Goal: Transaction & Acquisition: Purchase product/service

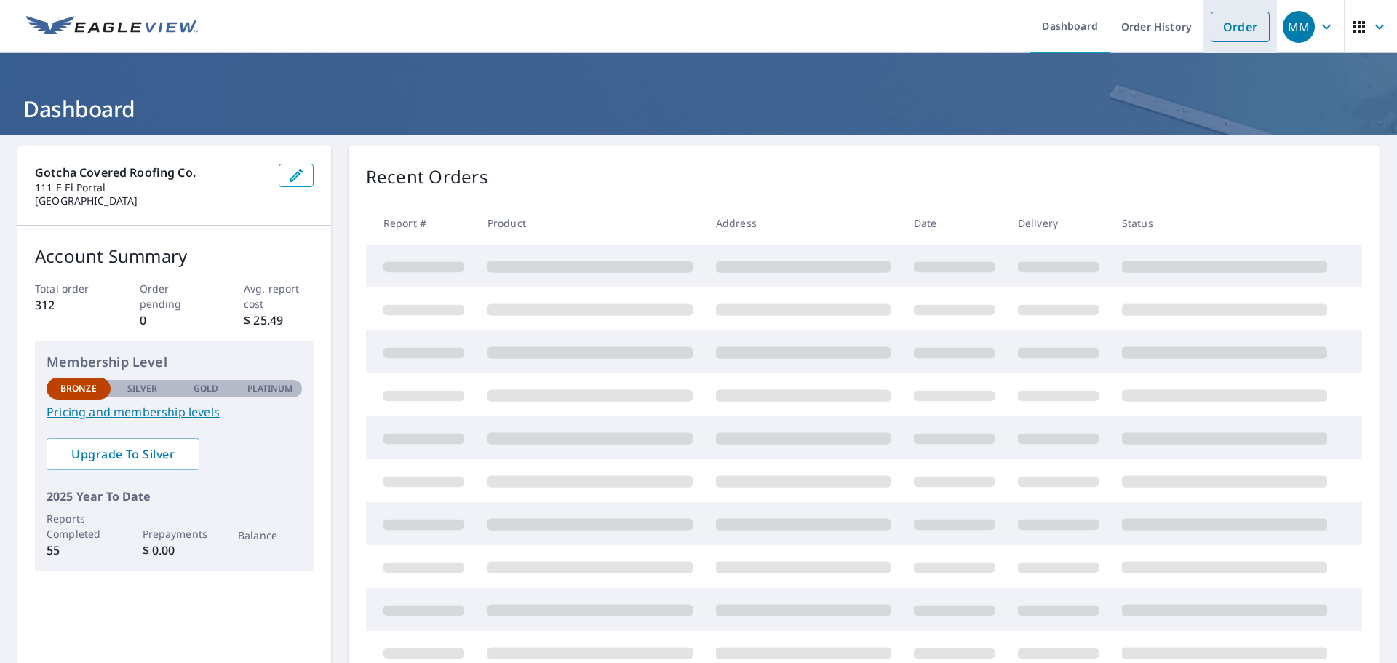
click at [1235, 25] on link "Order" at bounding box center [1240, 27] width 59 height 31
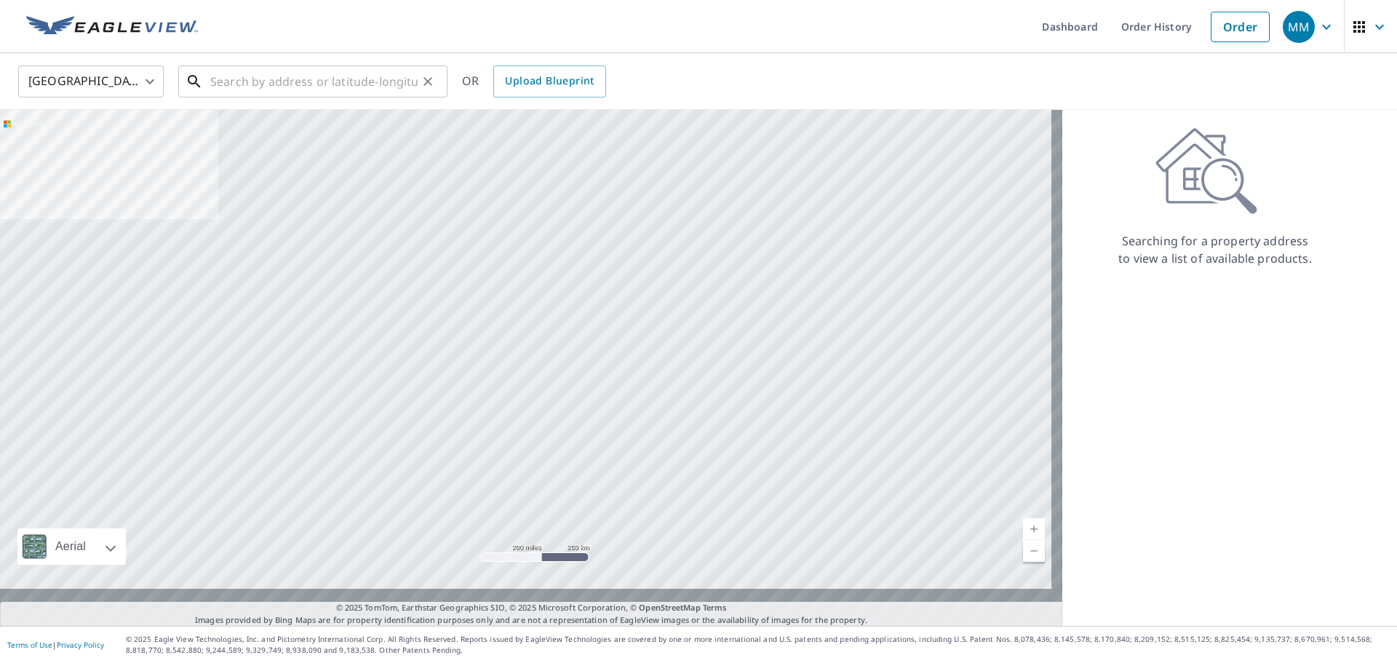
click at [324, 81] on input "text" at bounding box center [313, 81] width 207 height 41
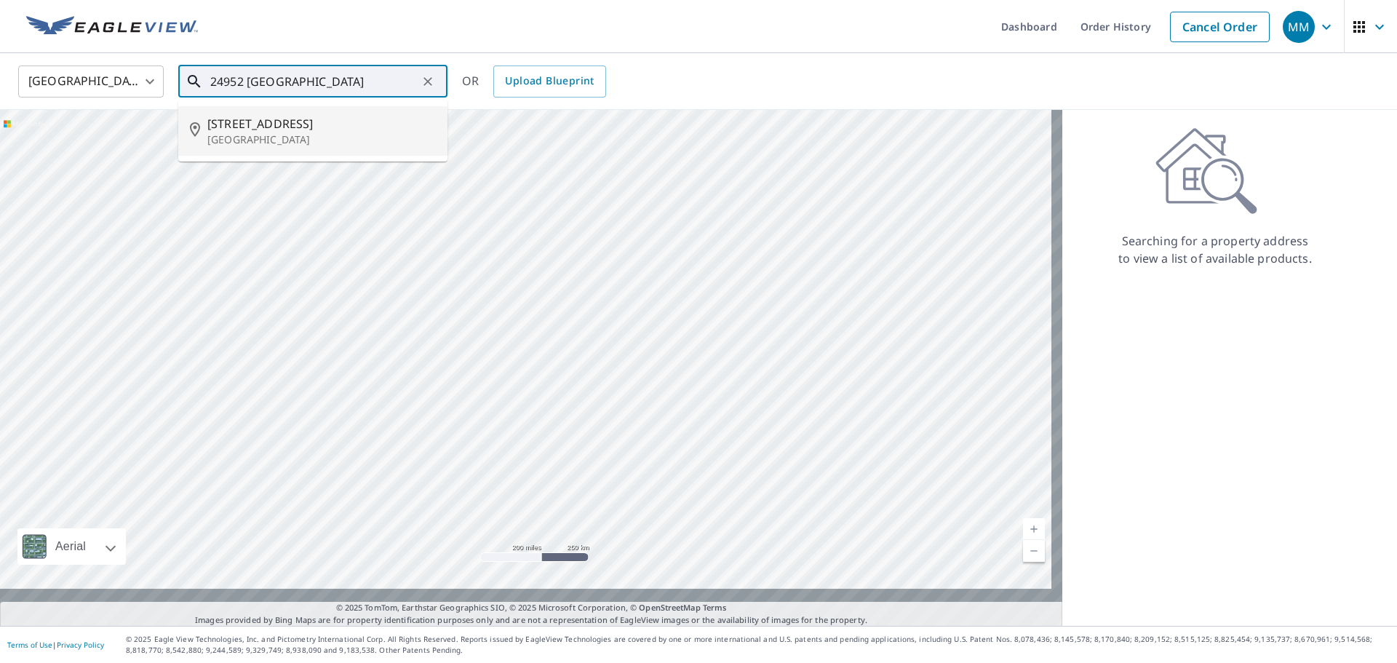
click at [287, 130] on span "[STREET_ADDRESS]" at bounding box center [321, 123] width 229 height 17
type input "[STREET_ADDRESS]"
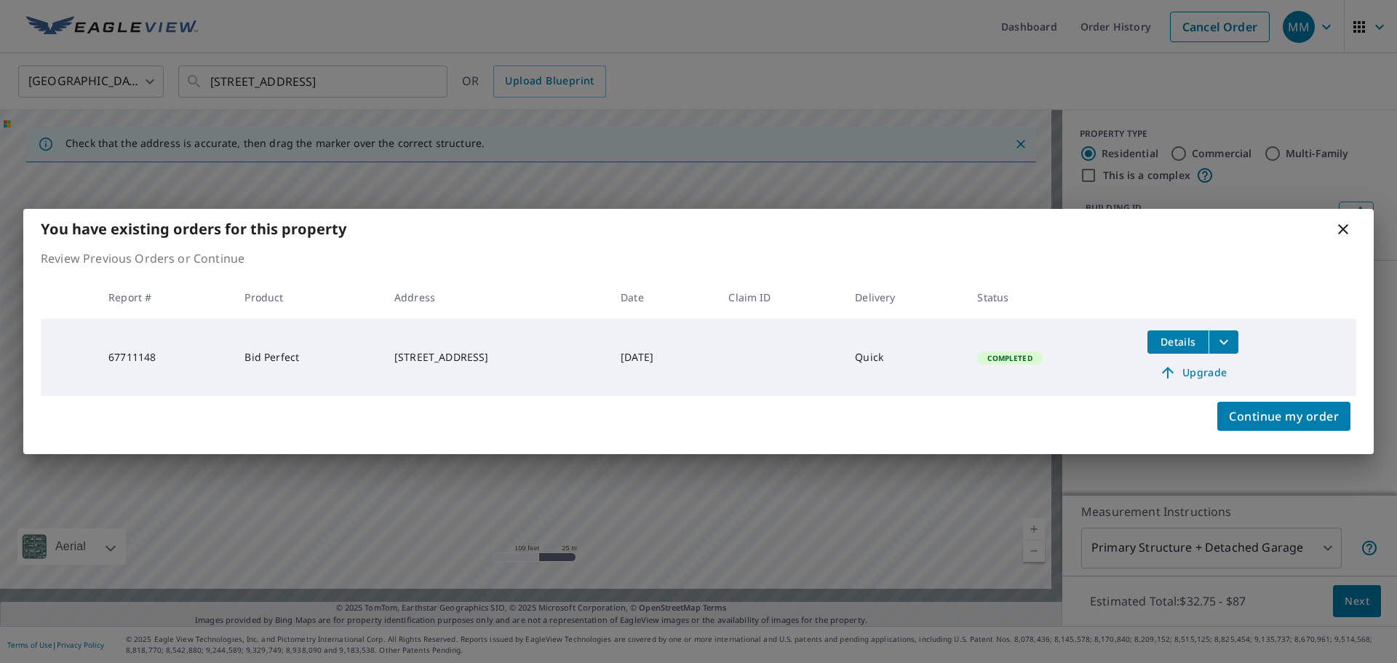
click at [1345, 230] on icon at bounding box center [1343, 229] width 17 height 17
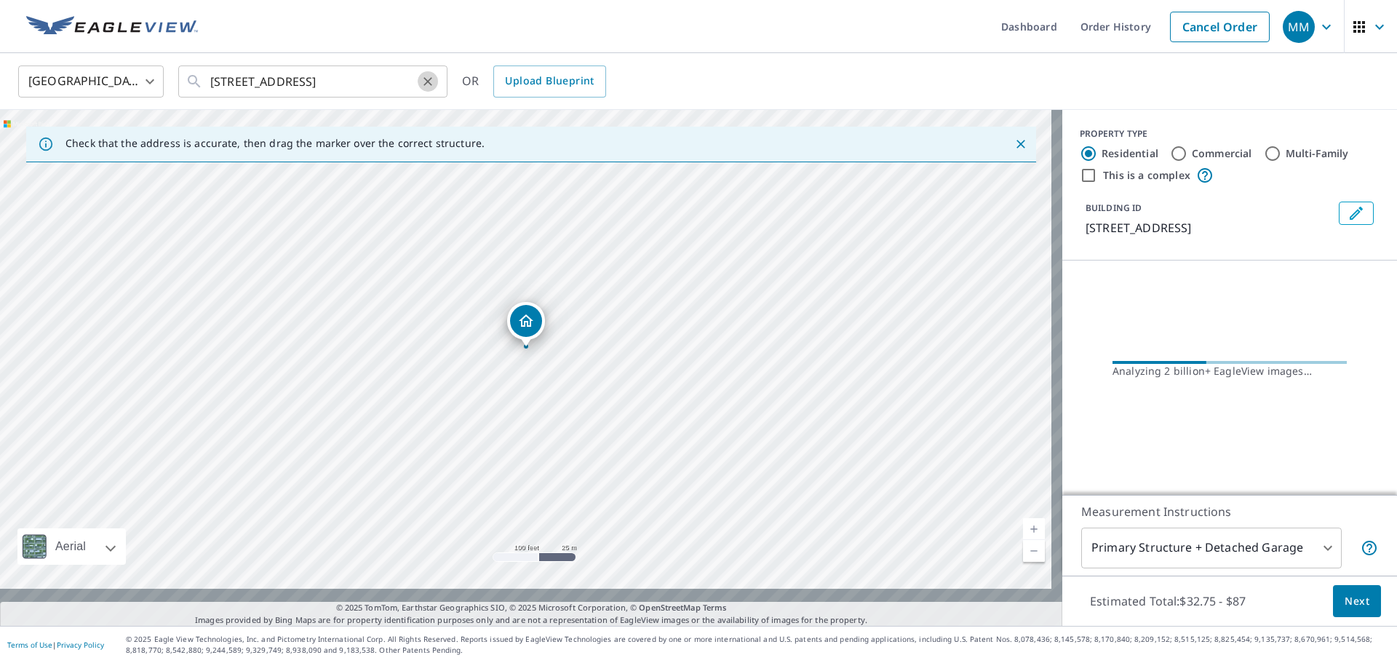
click at [428, 81] on icon "Clear" at bounding box center [428, 81] width 9 height 9
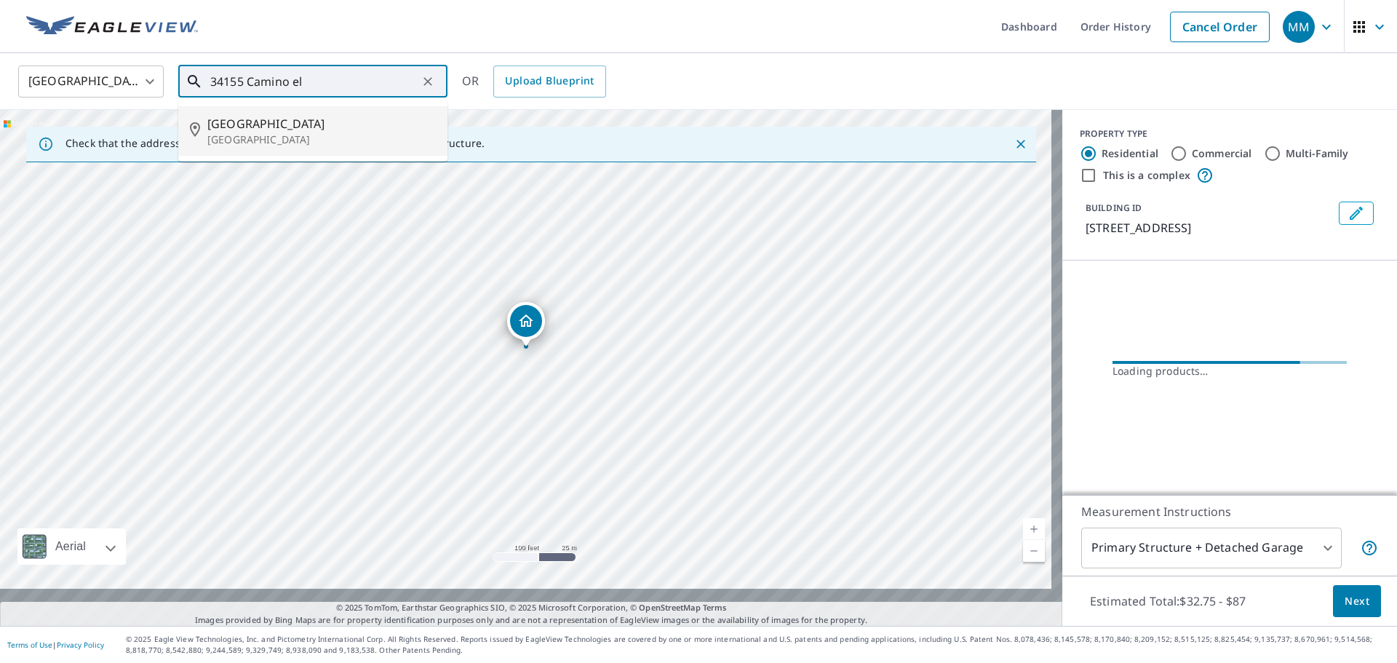
click at [310, 136] on p "[GEOGRAPHIC_DATA]" at bounding box center [321, 139] width 229 height 15
type input "[STREET_ADDRESS]"
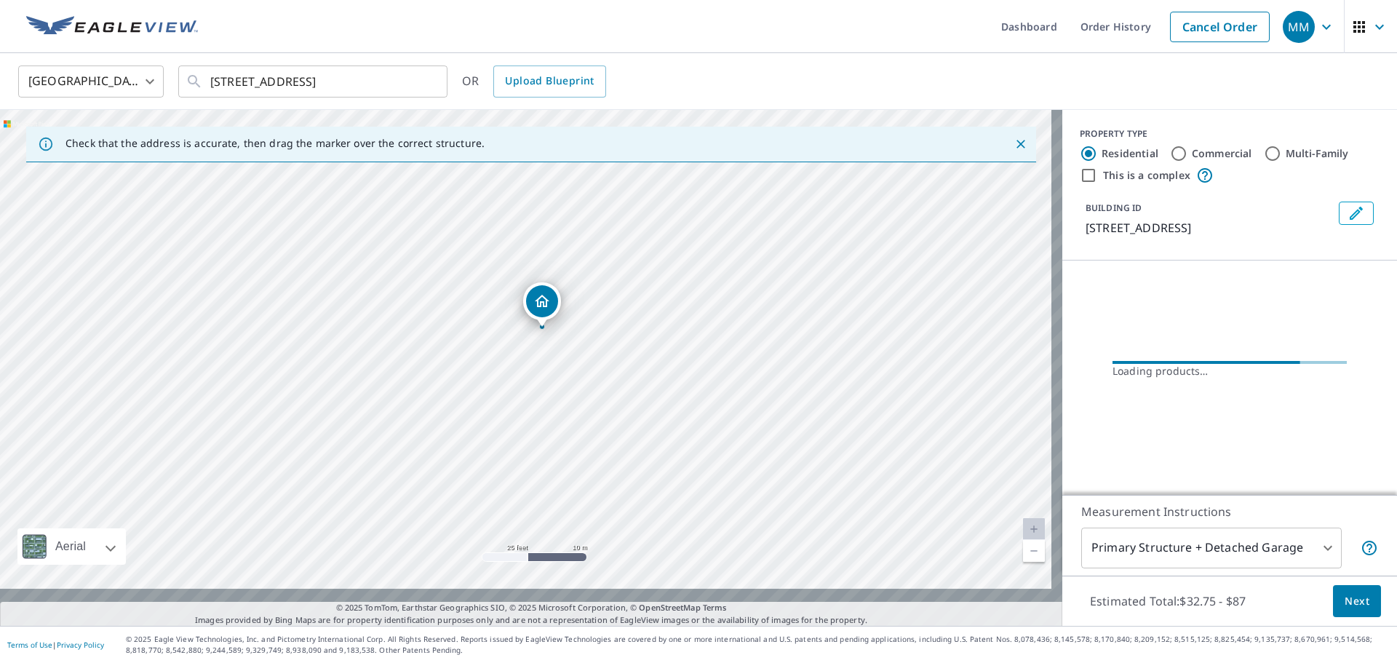
scroll to position [64, 0]
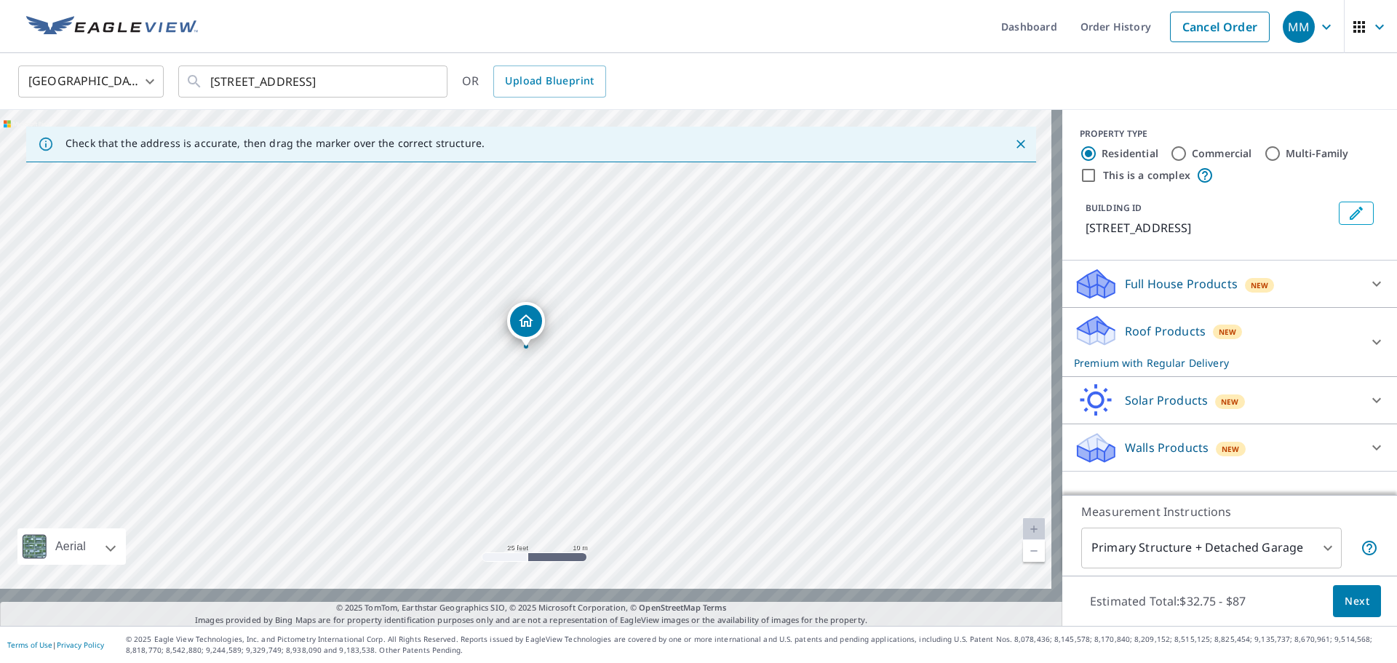
click at [1163, 315] on div "Roof Products New Premium with Regular Delivery" at bounding box center [1216, 342] width 285 height 57
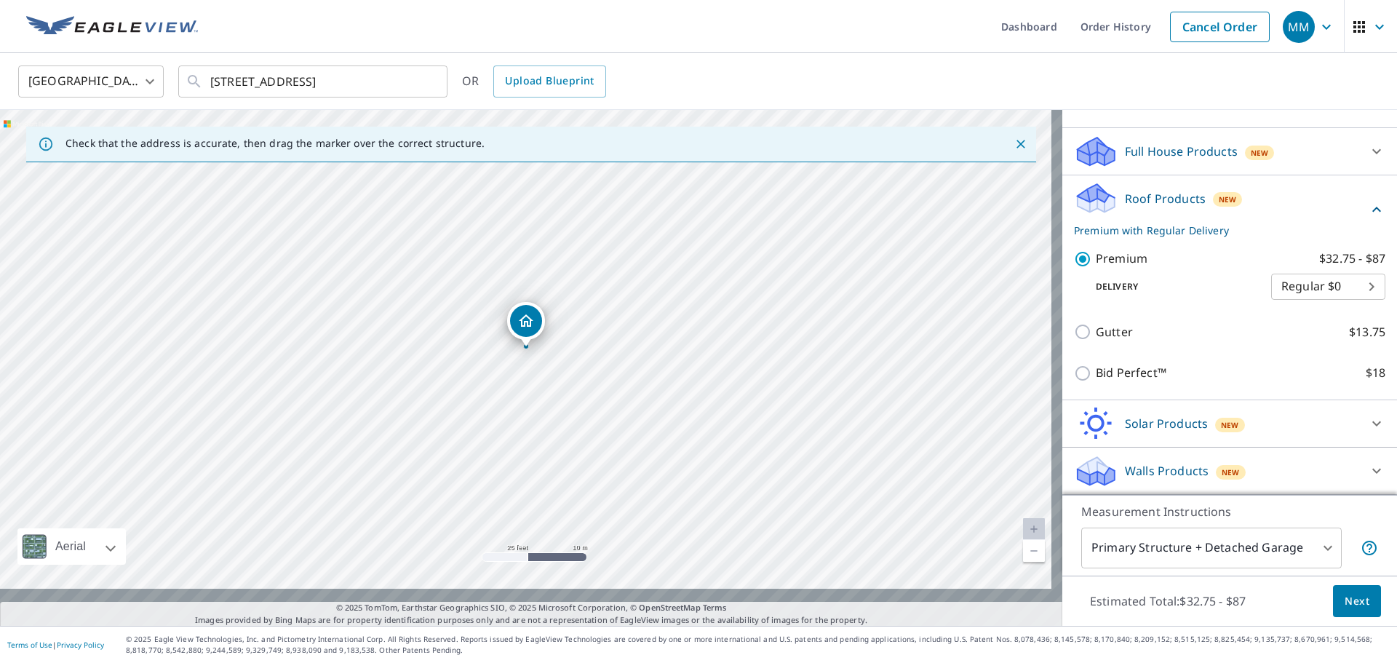
scroll to position [210, 0]
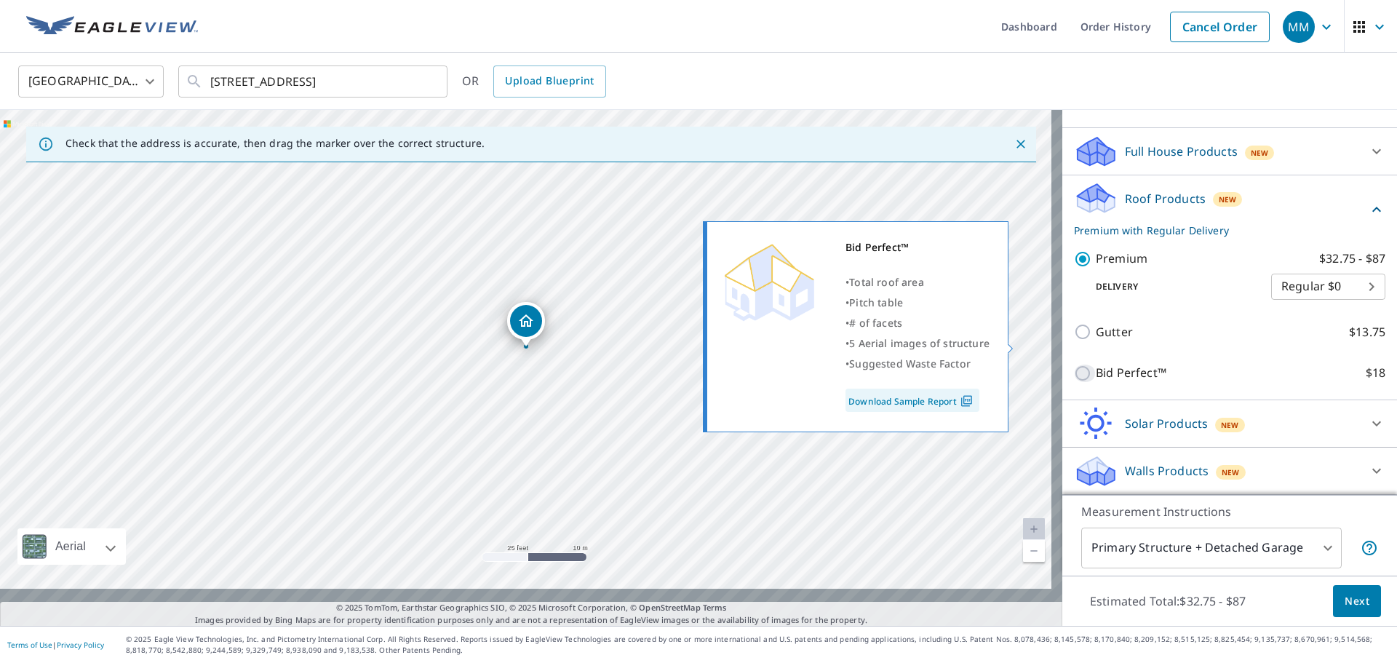
click at [1074, 365] on input "Bid Perfect™ $18" at bounding box center [1085, 373] width 22 height 17
checkbox input "true"
checkbox input "false"
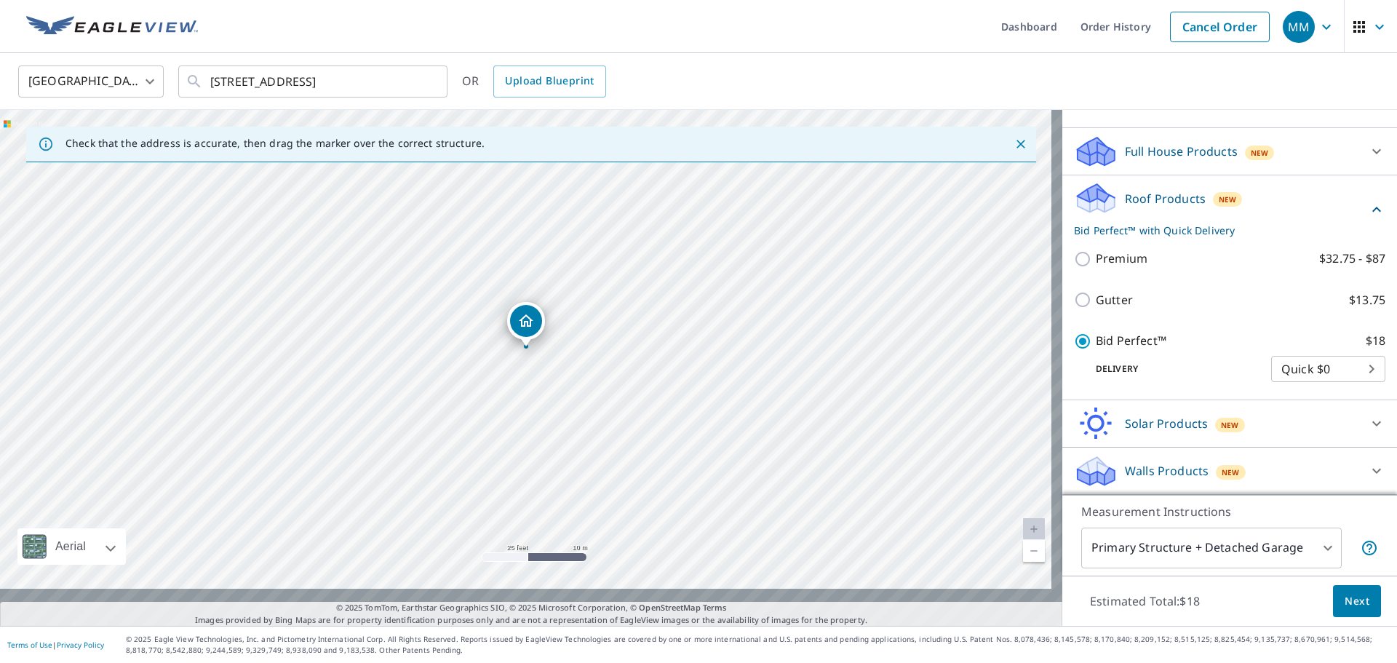
click at [1345, 592] on span "Next" at bounding box center [1357, 601] width 25 height 18
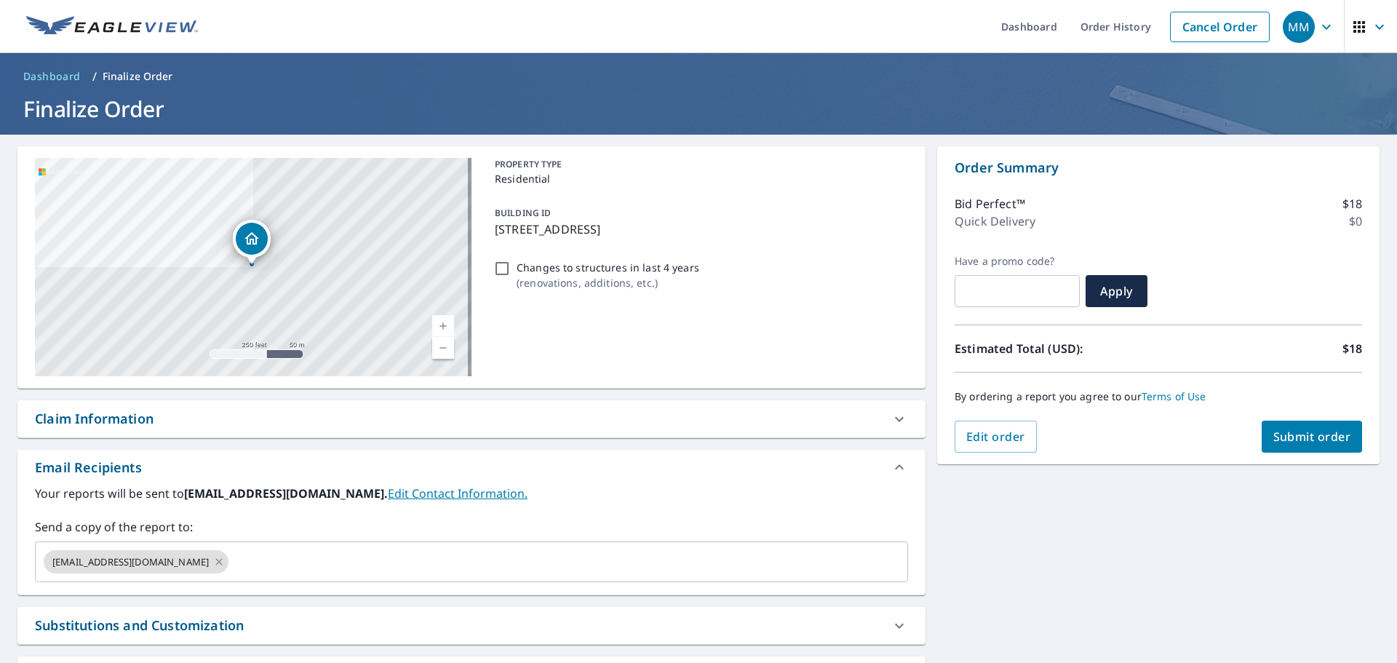
click at [1274, 432] on span "Submit order" at bounding box center [1313, 437] width 78 height 16
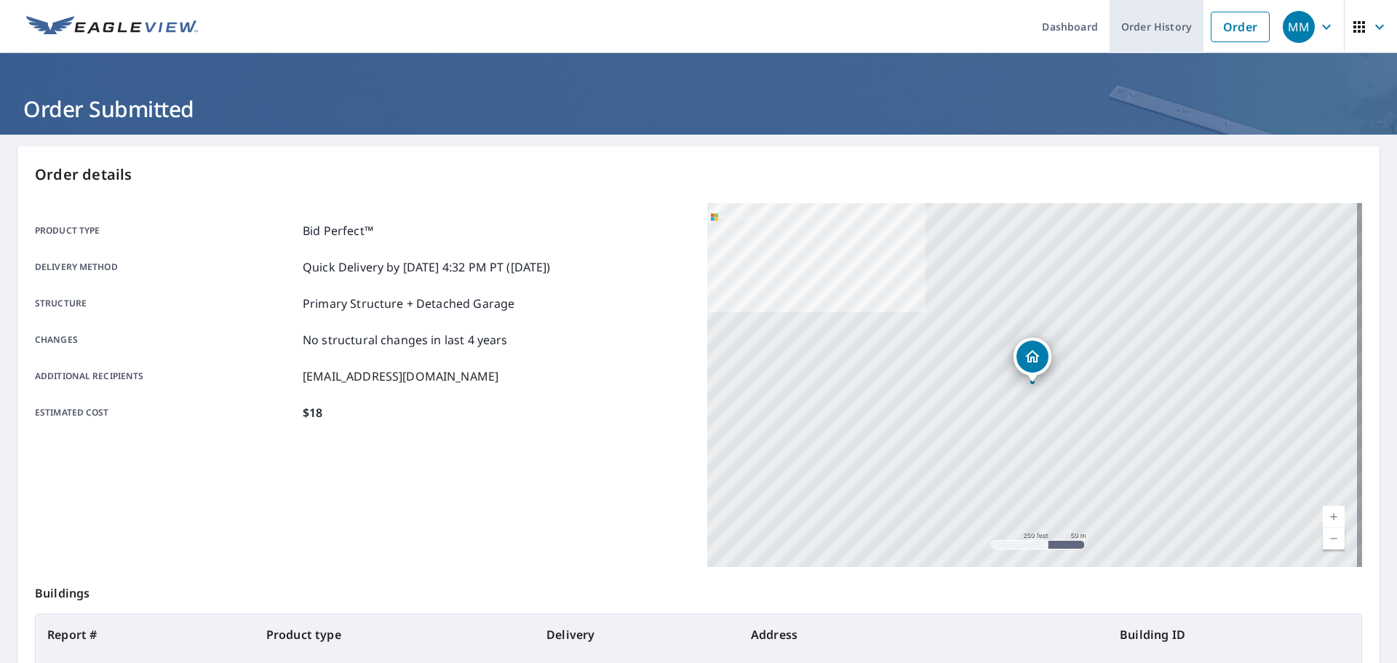
click at [1141, 27] on link "Order History" at bounding box center [1157, 26] width 94 height 53
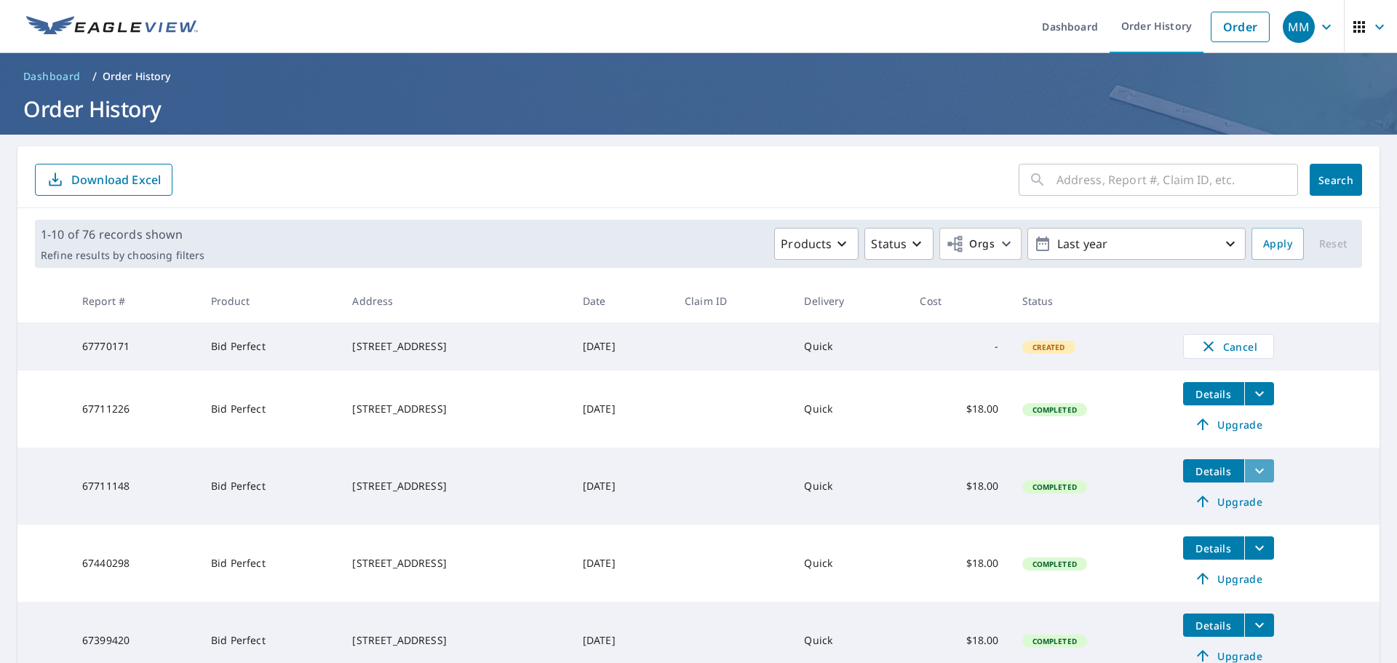
click at [1268, 480] on icon "filesDropdownBtn-67711148" at bounding box center [1259, 470] width 17 height 17
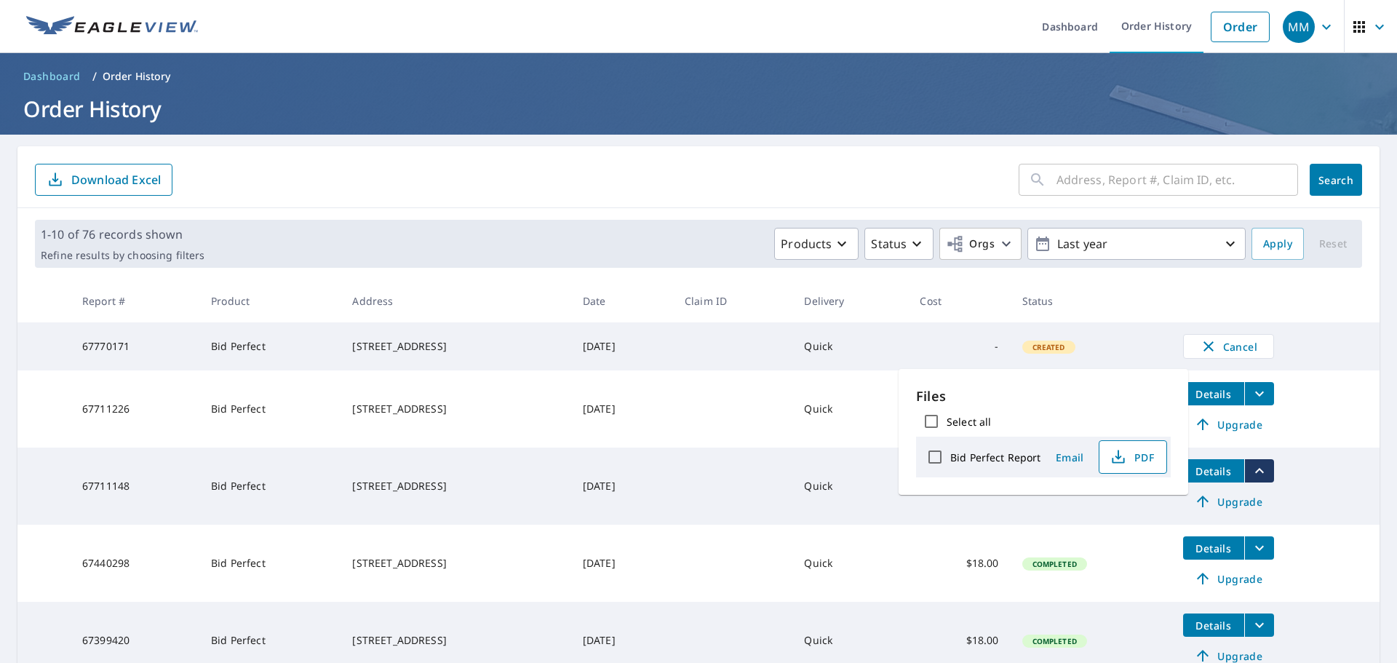
click at [1155, 454] on span "PDF" at bounding box center [1131, 456] width 47 height 17
